Goal: Task Accomplishment & Management: Complete application form

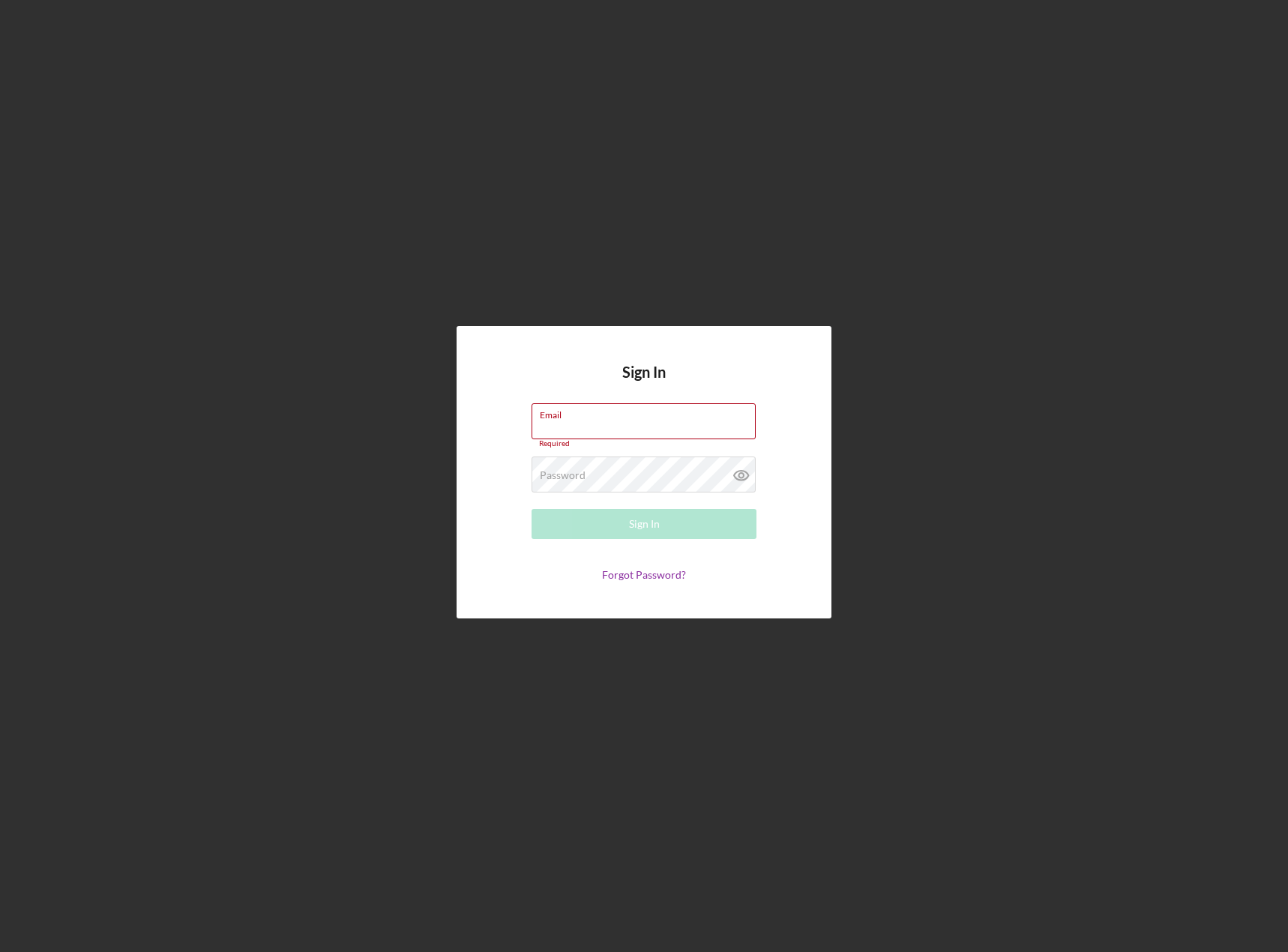
type input "[EMAIL_ADDRESS][DOMAIN_NAME]"
click at [626, 525] on button "Sign In" at bounding box center [644, 523] width 225 height 30
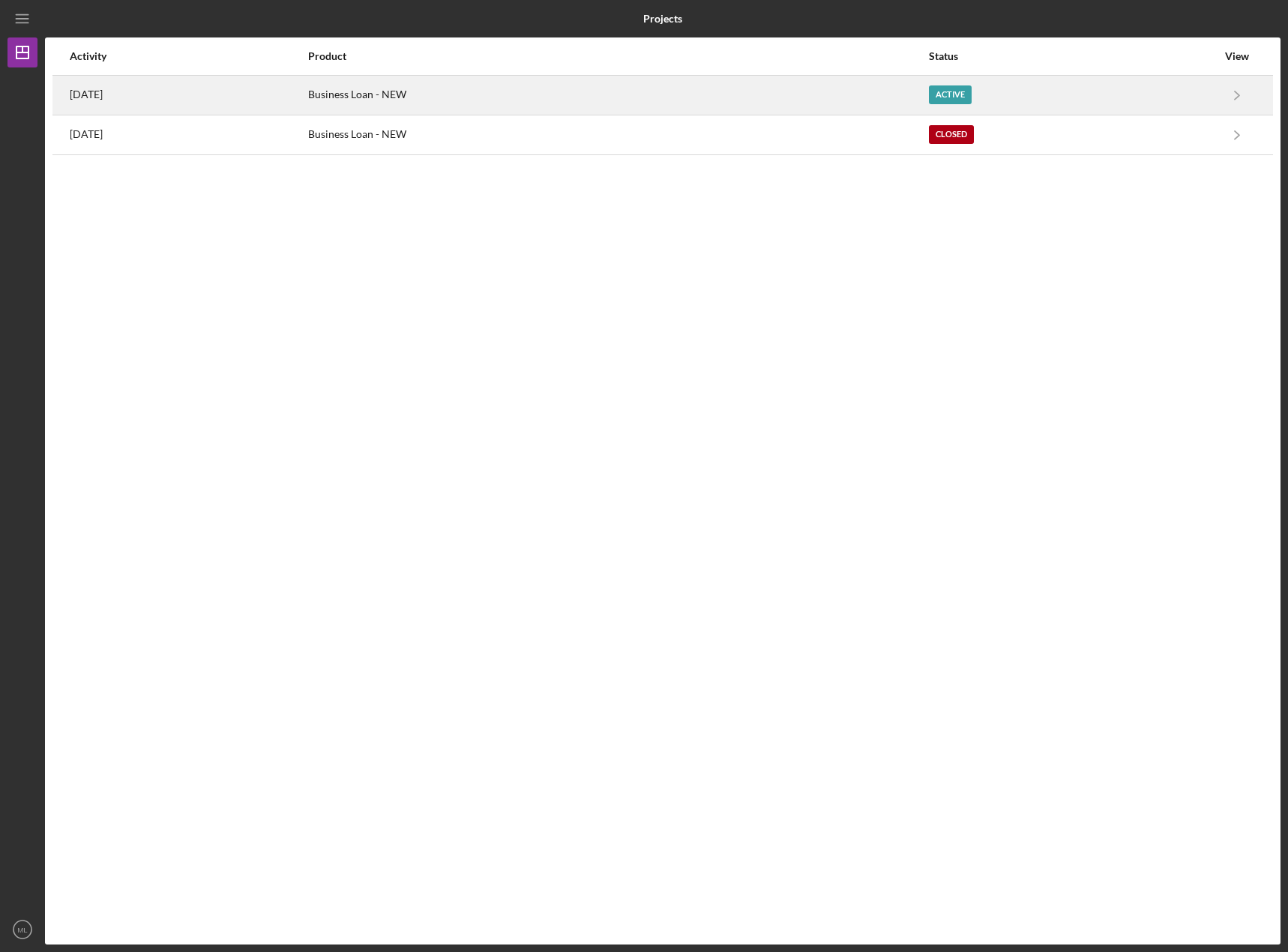
click at [1095, 104] on div "Active" at bounding box center [1072, 95] width 288 height 38
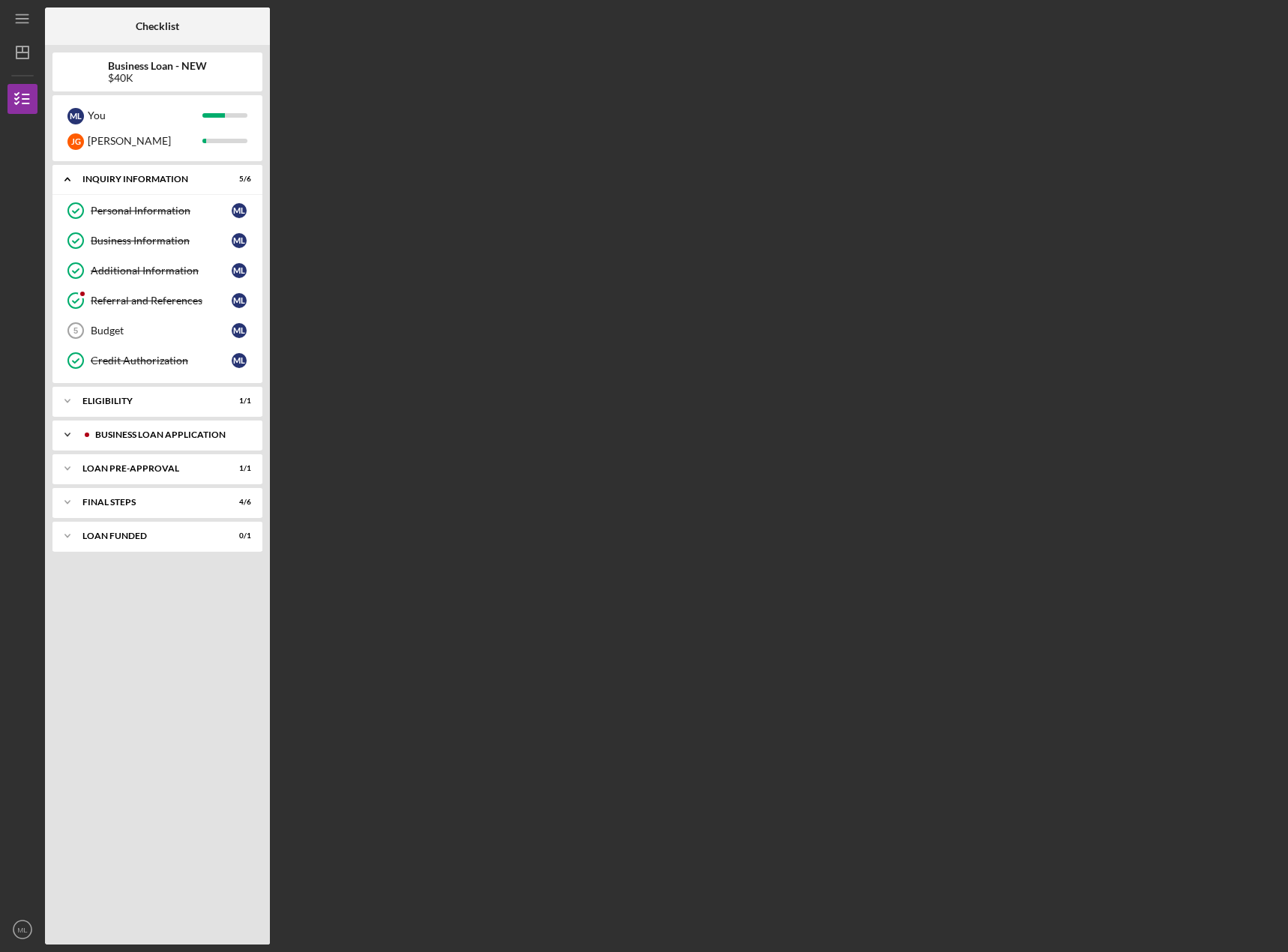
click at [97, 436] on div "BUSINESS LOAN APPLICATION" at bounding box center [169, 434] width 148 height 9
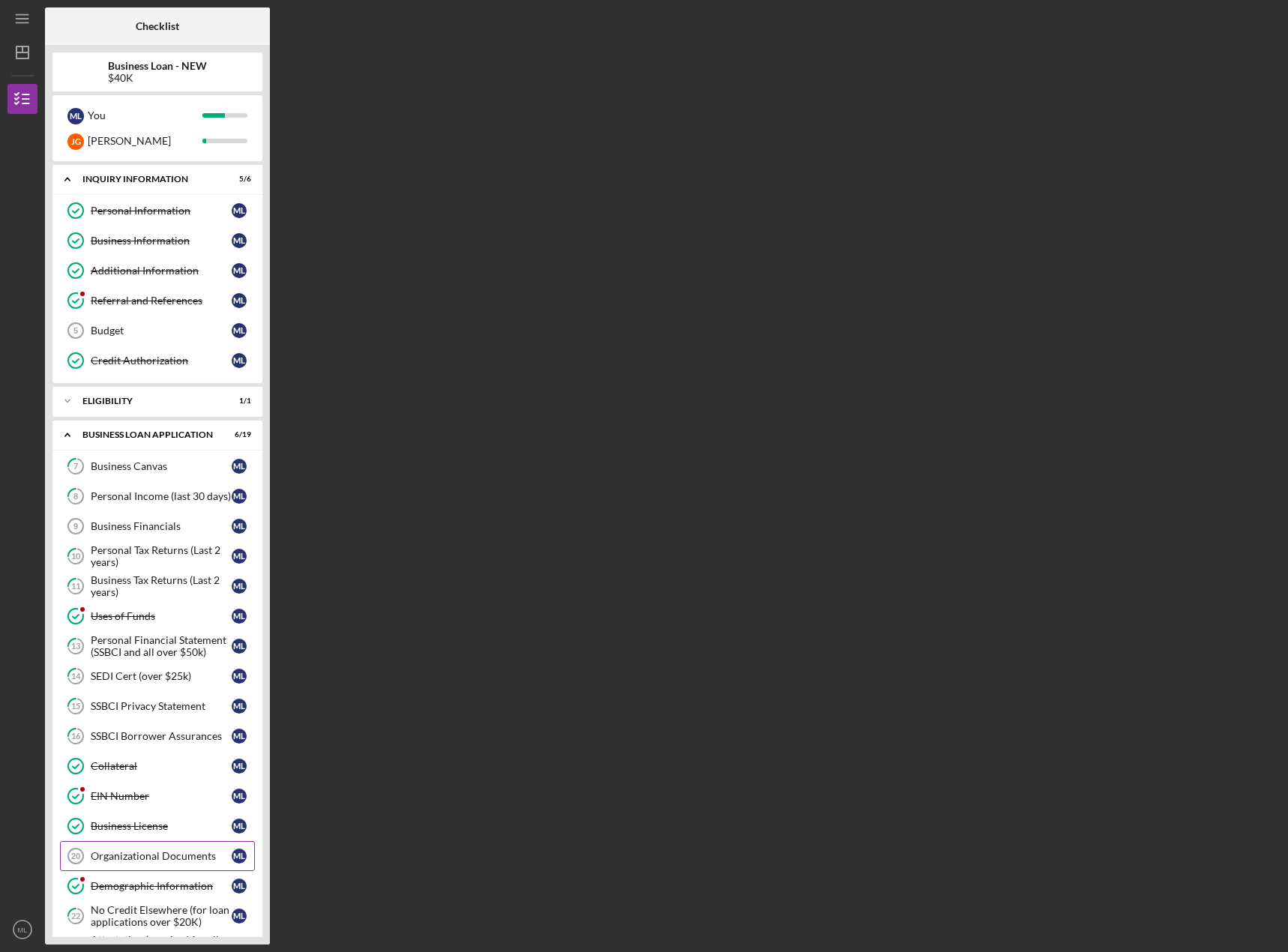
click at [157, 847] on link "Organizational Documents 20 Organizational Documents M L" at bounding box center [157, 856] width 195 height 30
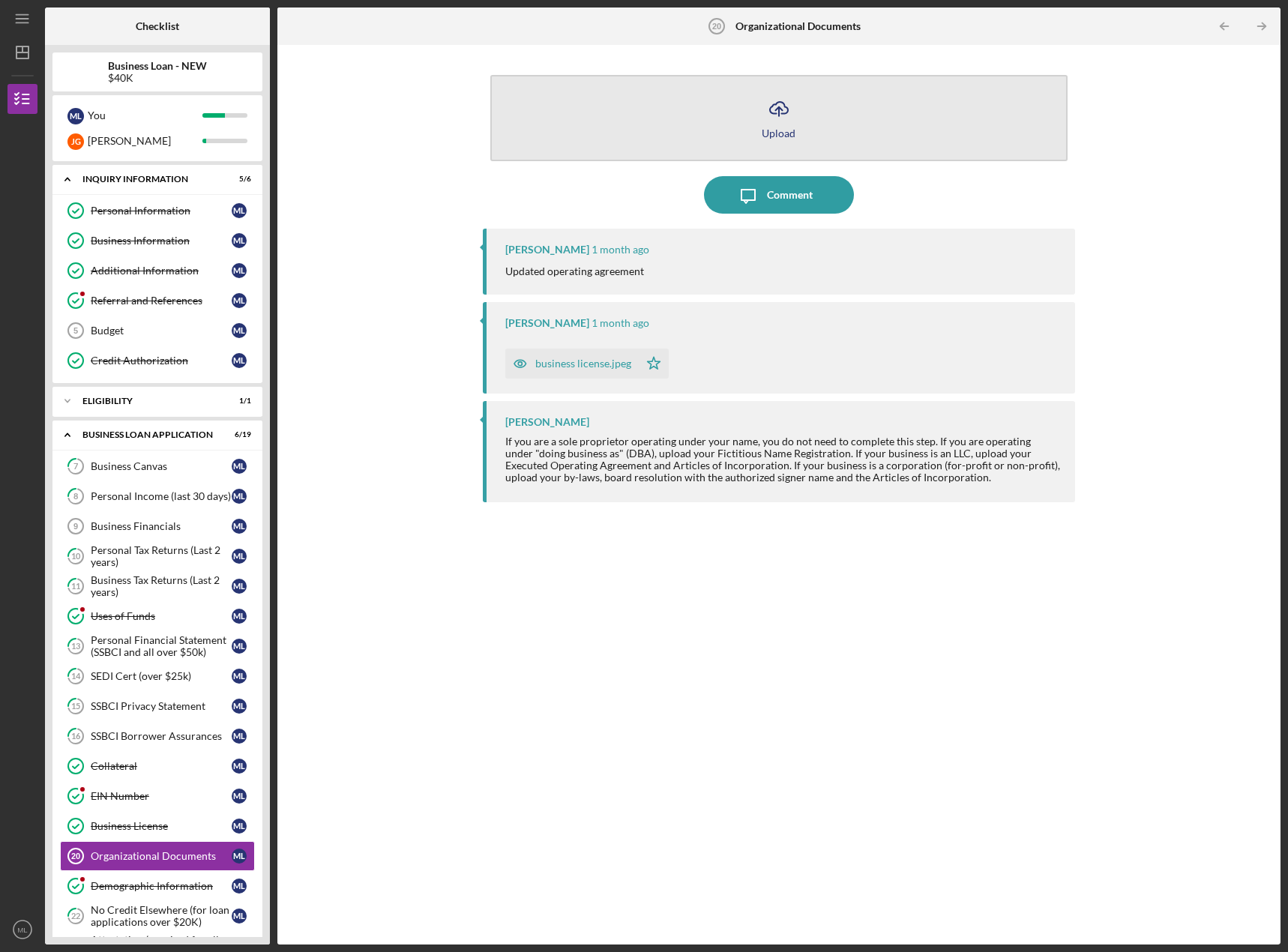
click at [776, 108] on icon "Icon/Upload" at bounding box center [779, 109] width 38 height 38
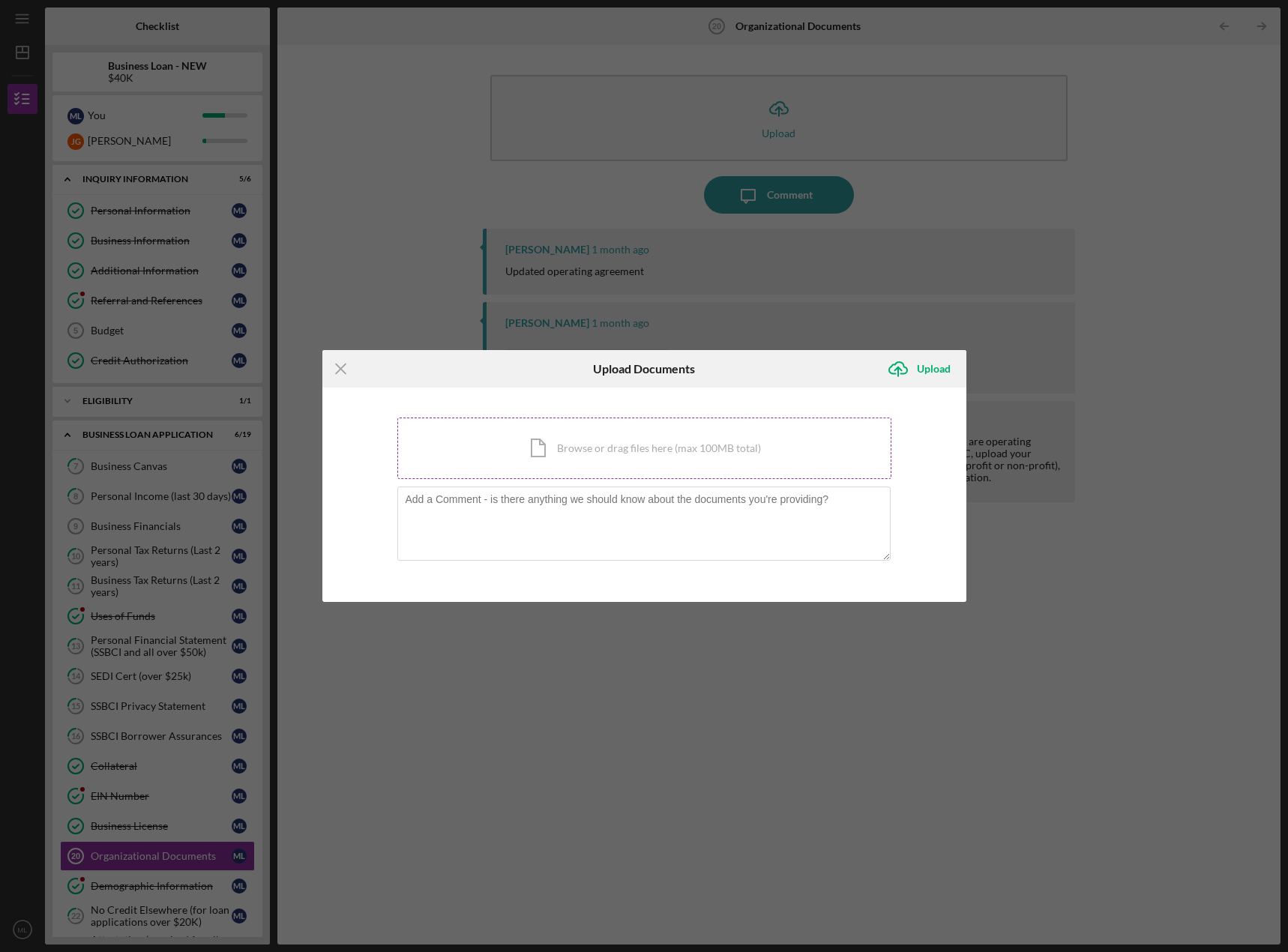
click at [580, 447] on div "Icon/Document Browse or drag files here (max 100MB total) Tap to choose files o…" at bounding box center [644, 448] width 494 height 61
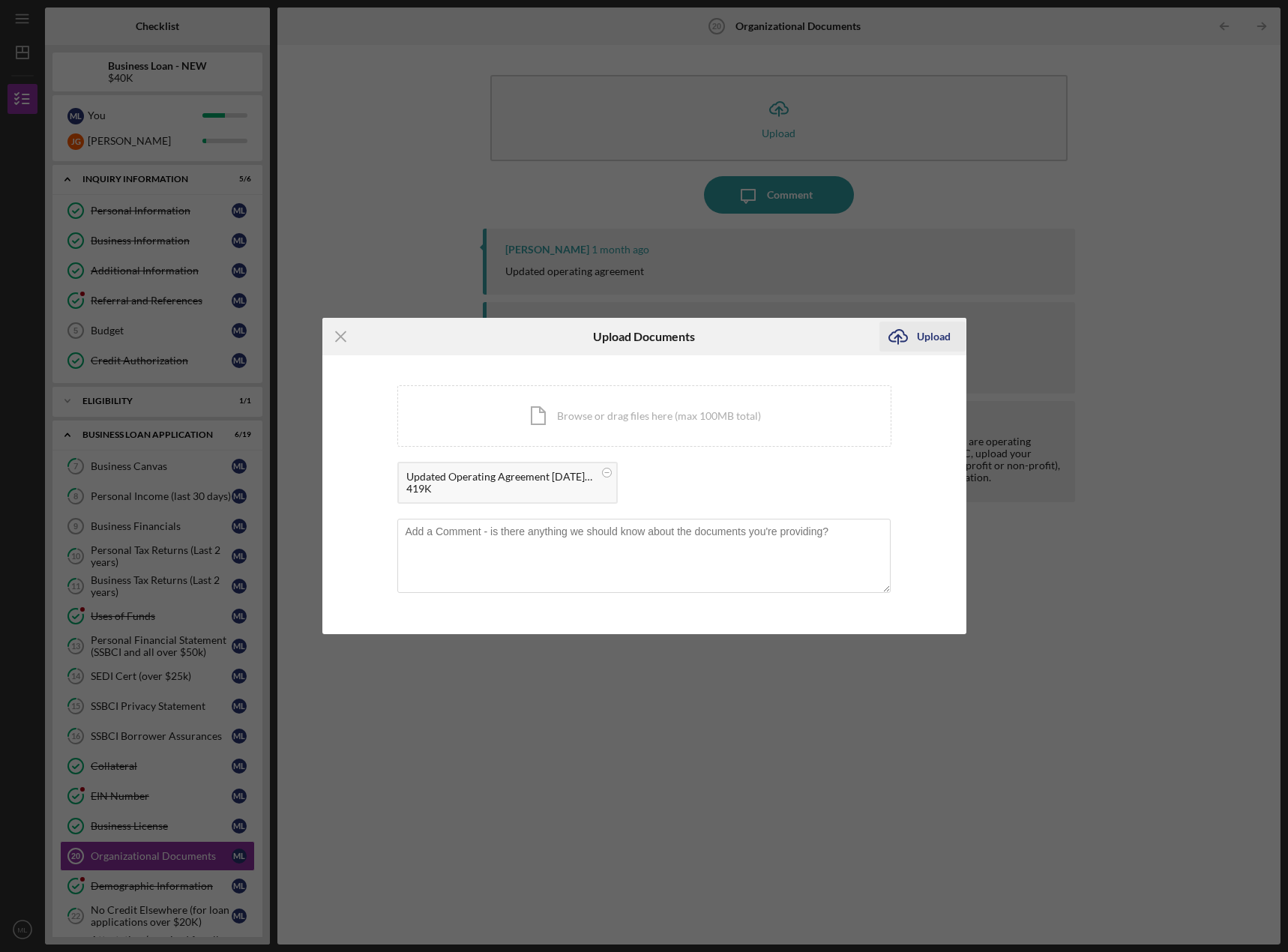
click at [932, 337] on div "Upload" at bounding box center [933, 337] width 34 height 30
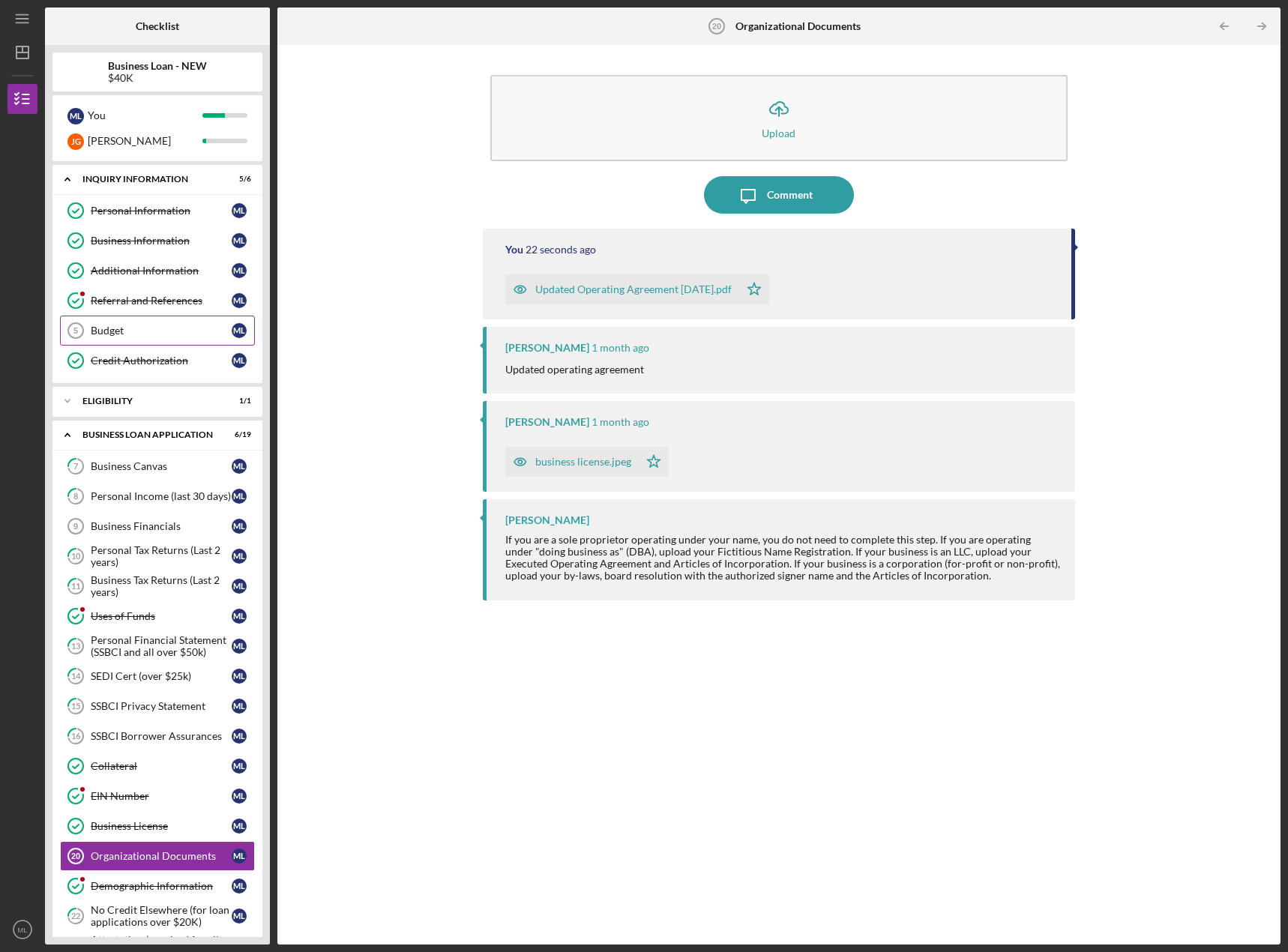
click at [93, 320] on icon "Budget 5" at bounding box center [76, 330] width 38 height 38
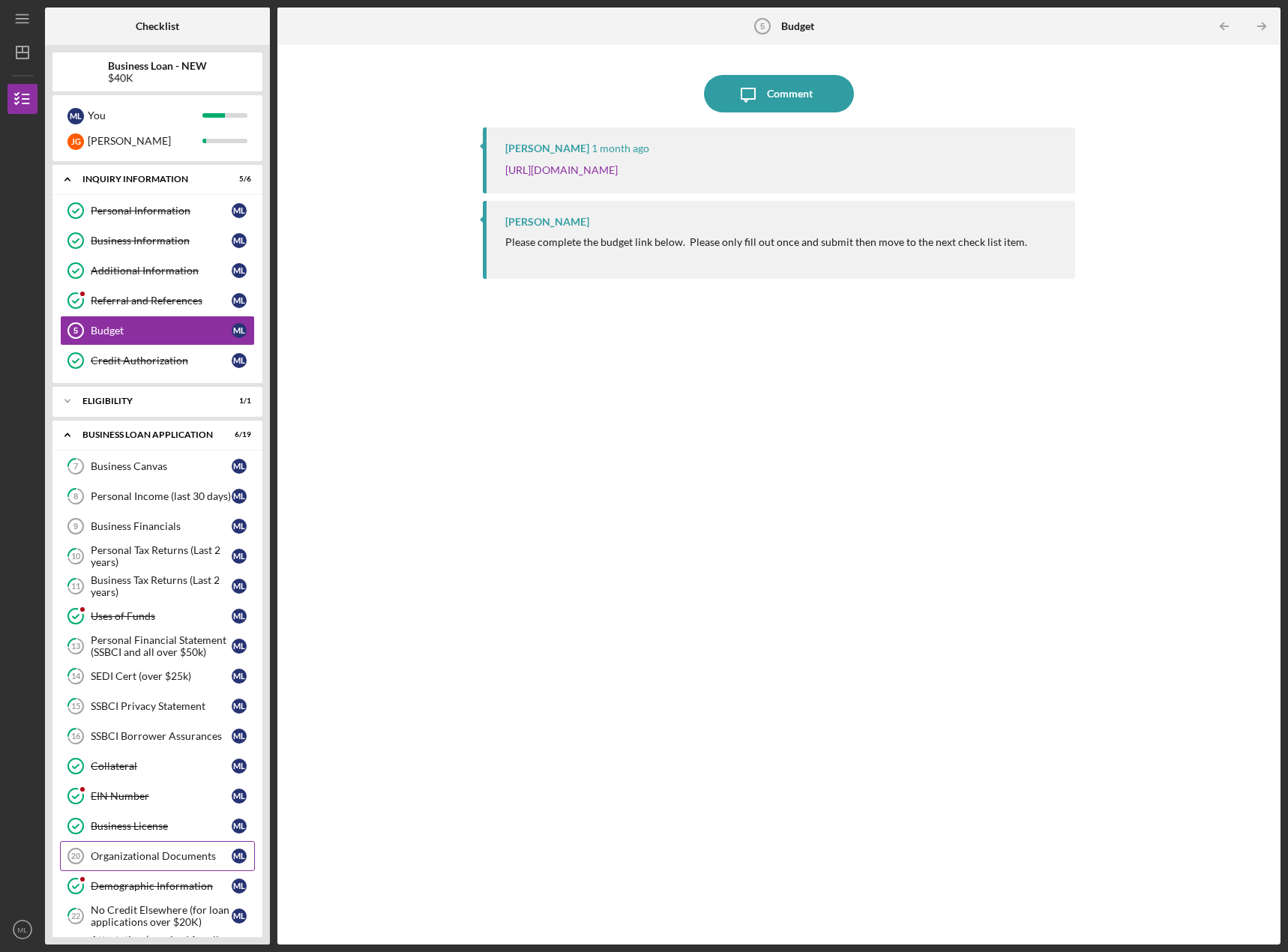
click at [140, 843] on link "Organizational Documents 20 Organizational Documents M L" at bounding box center [157, 856] width 195 height 30
